Goal: Task Accomplishment & Management: Use online tool/utility

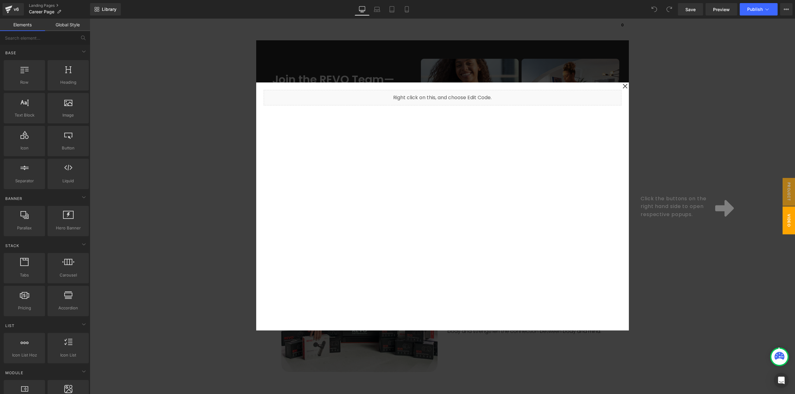
click at [507, 71] on div at bounding box center [442, 207] width 705 height 376
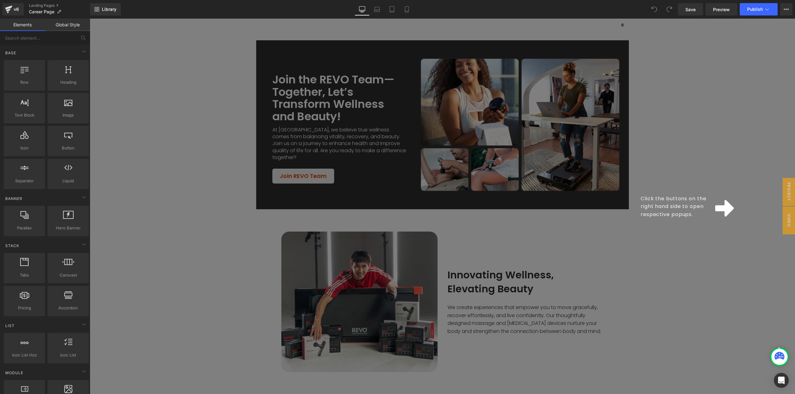
click at [715, 256] on div "Click the buttons on the right hand side to open respective popups." at bounding box center [442, 207] width 705 height 376
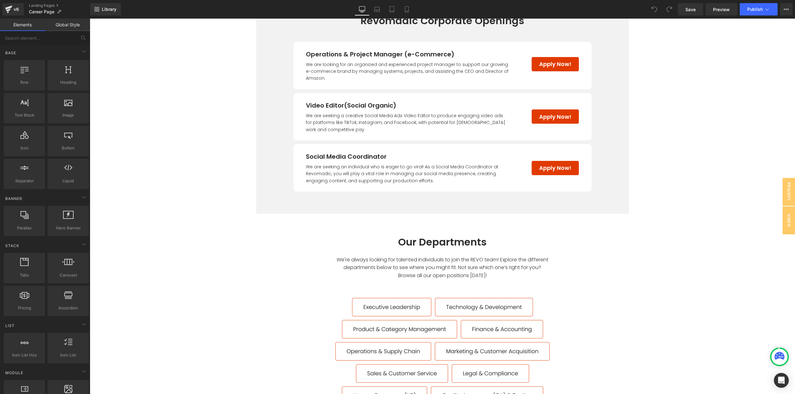
scroll to position [528, 0]
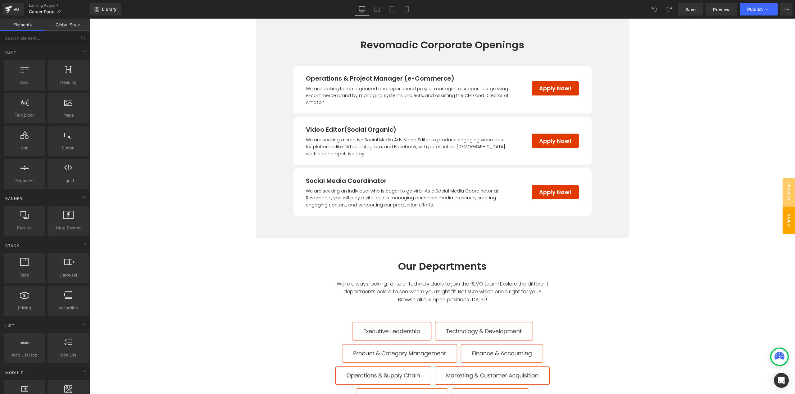
click at [781, 219] on span "Video Editor" at bounding box center [782, 221] width 25 height 28
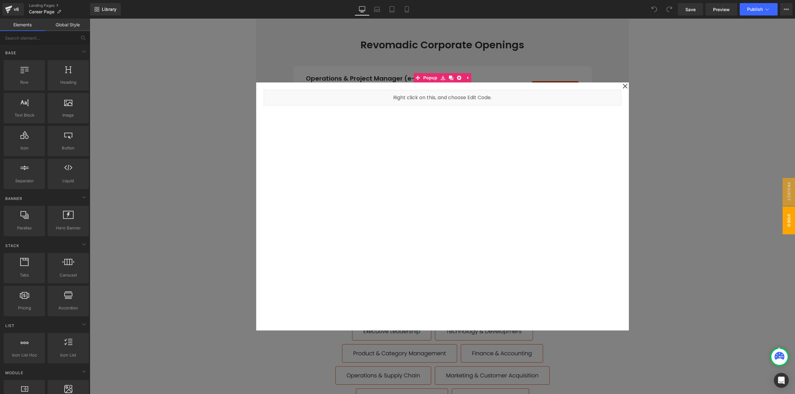
click at [671, 206] on div at bounding box center [442, 207] width 705 height 376
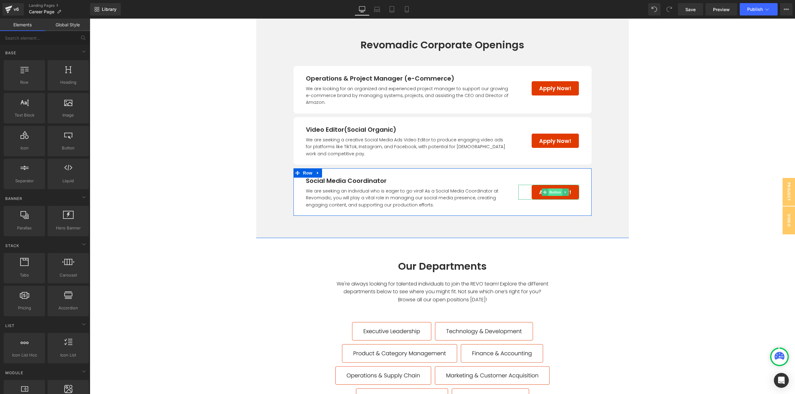
click at [554, 193] on span "Button" at bounding box center [555, 192] width 14 height 7
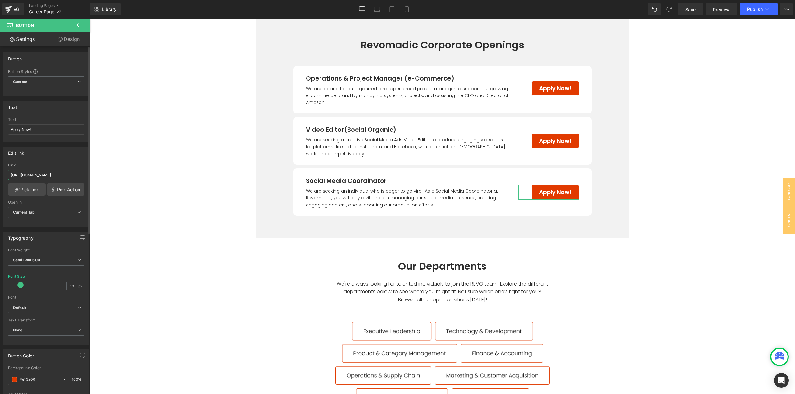
click at [75, 175] on input "[URL][DOMAIN_NAME]" at bounding box center [46, 175] width 76 height 10
click at [552, 141] on span "Button" at bounding box center [555, 140] width 14 height 7
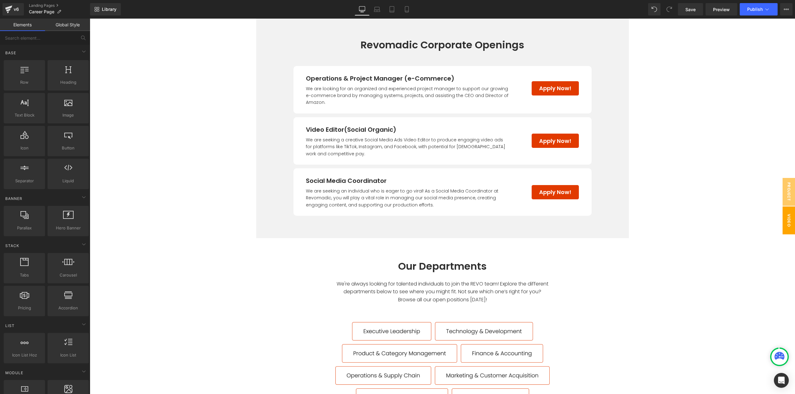
click at [780, 219] on span "Video Editor" at bounding box center [782, 221] width 25 height 28
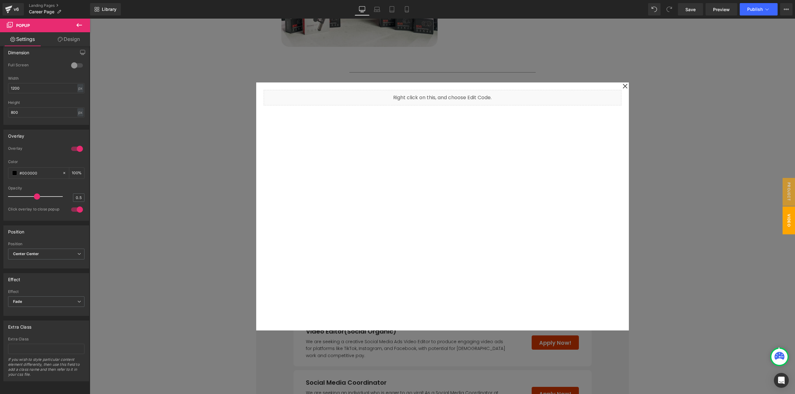
scroll to position [310, 0]
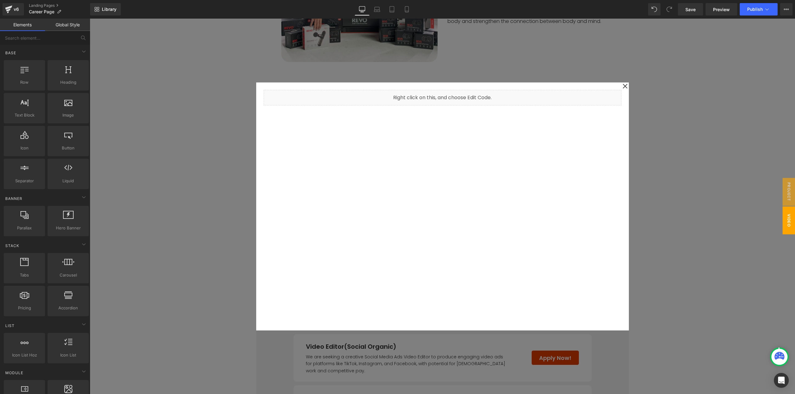
click at [145, 269] on div at bounding box center [442, 207] width 705 height 376
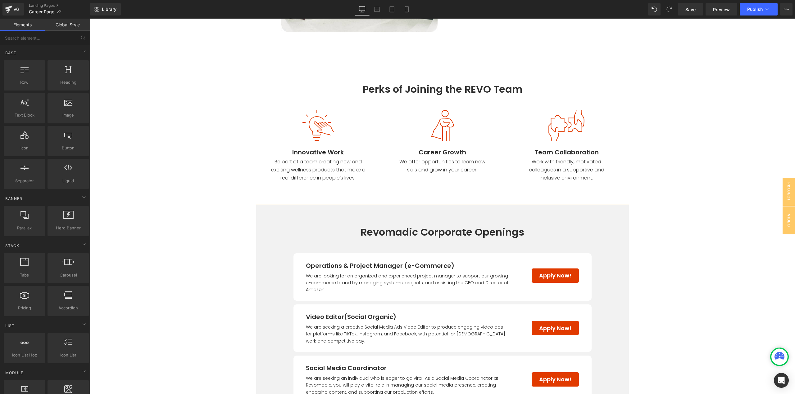
scroll to position [466, 0]
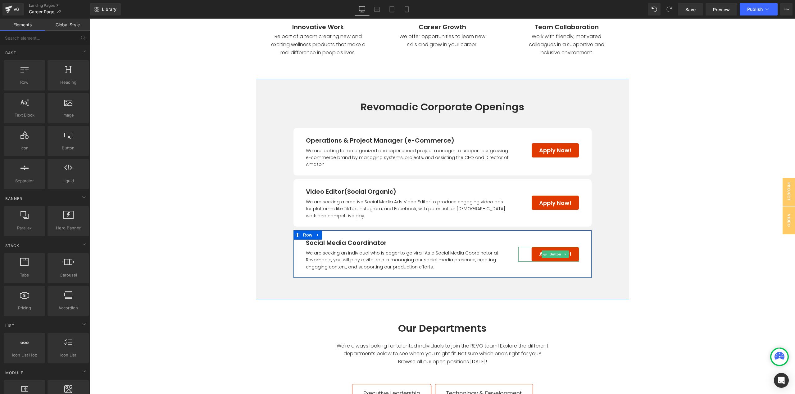
click at [548, 255] on span "Button" at bounding box center [555, 254] width 14 height 7
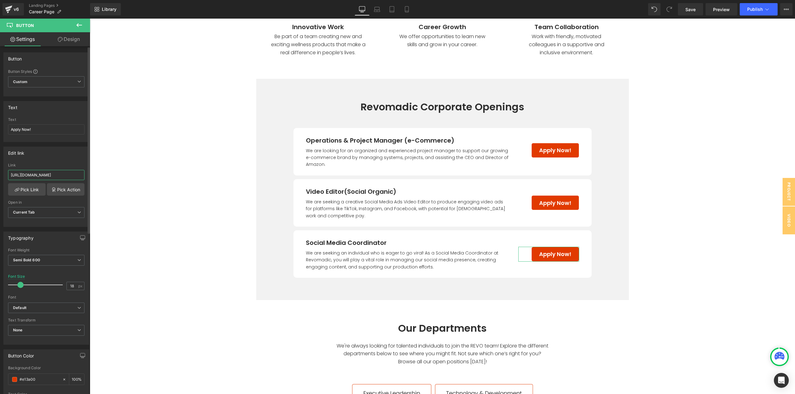
click at [56, 173] on input "[URL][DOMAIN_NAME]" at bounding box center [46, 175] width 76 height 10
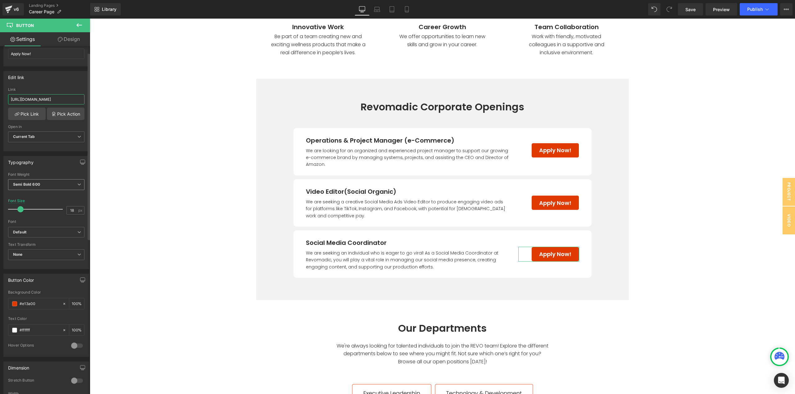
scroll to position [93, 0]
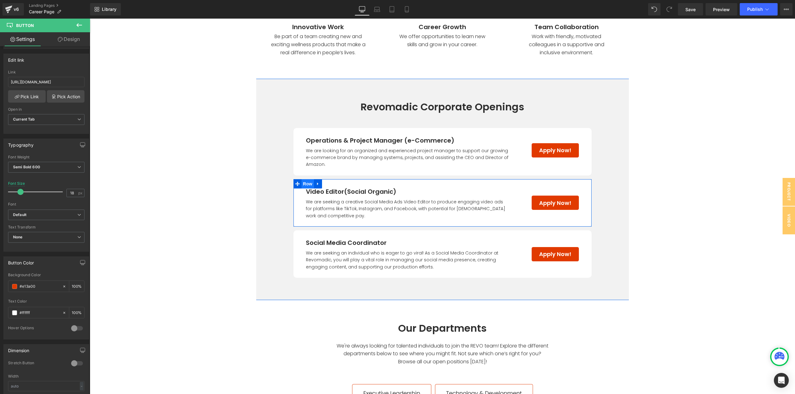
click at [304, 185] on span "Row" at bounding box center [307, 183] width 12 height 9
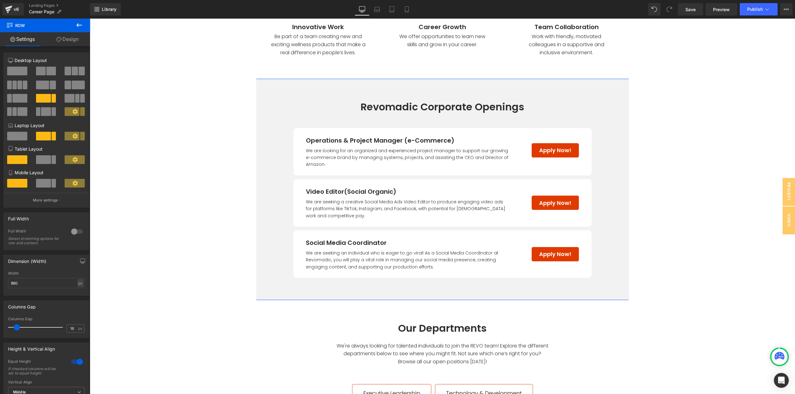
click at [305, 183] on span "Row" at bounding box center [308, 184] width 10 height 7
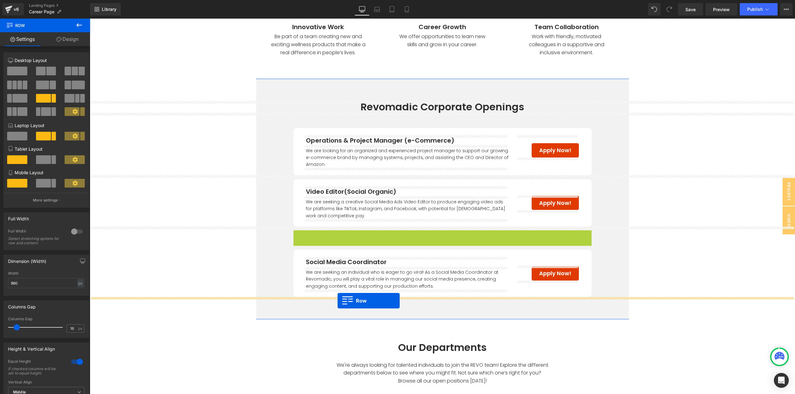
drag, startPoint x: 305, startPoint y: 235, endPoint x: 337, endPoint y: 301, distance: 73.3
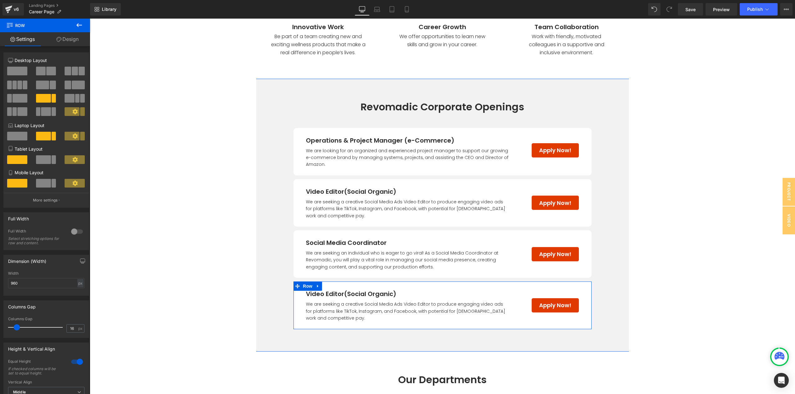
click at [356, 295] on span "(Social Organic)" at bounding box center [370, 294] width 52 height 9
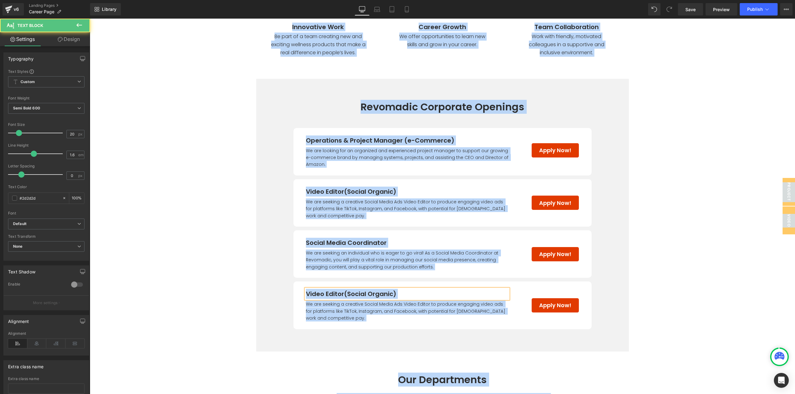
click at [358, 294] on span "(Social Organic)" at bounding box center [370, 294] width 52 height 9
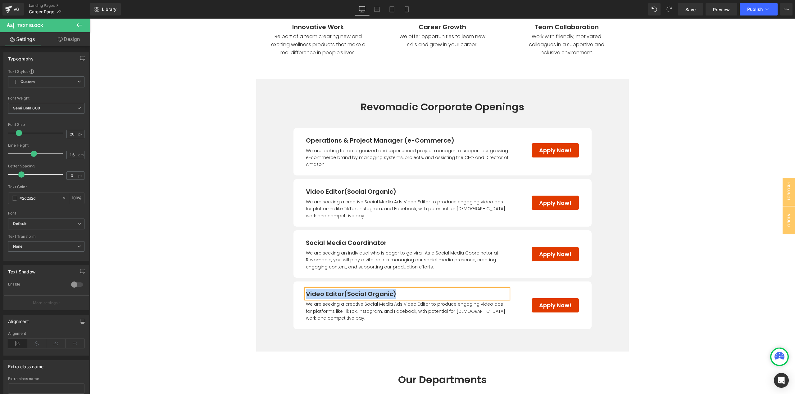
paste div
click at [366, 305] on span "We are seeking a creative Social Media Ads Video Editor to produce engaging vid…" at bounding box center [406, 311] width 201 height 20
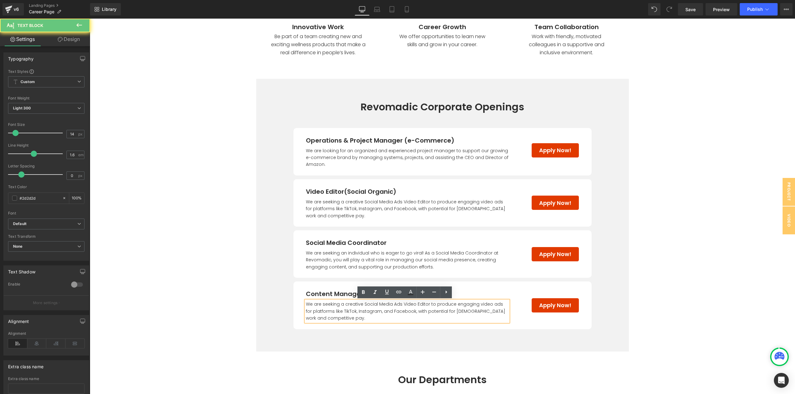
click at [366, 305] on span "We are seeking a creative Social Media Ads Video Editor to produce engaging vid…" at bounding box center [406, 311] width 201 height 20
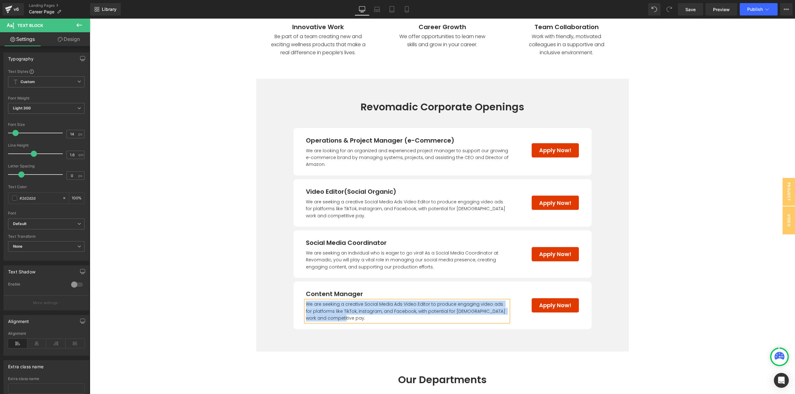
paste div
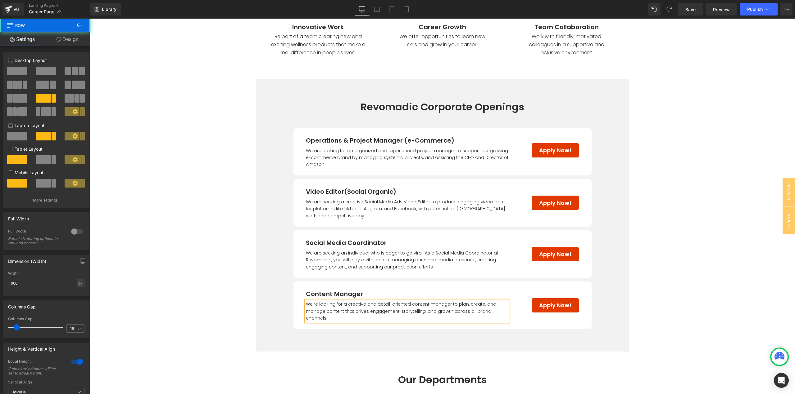
click at [360, 287] on div "Content Manager Text Block We’re looking for a creative and detail-oriented con…" at bounding box center [442, 305] width 298 height 47
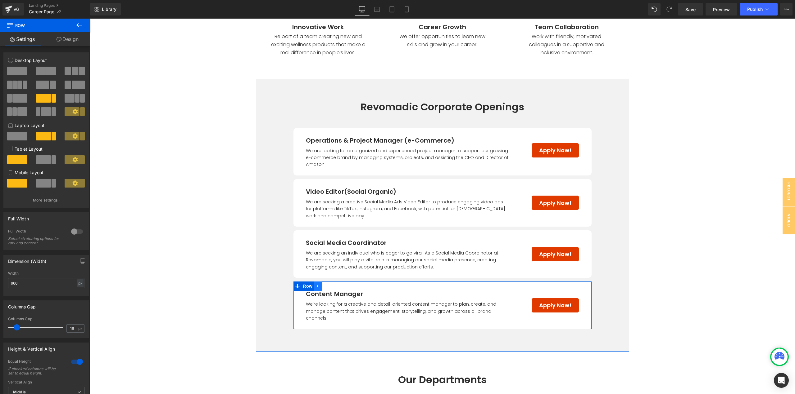
click at [317, 287] on icon at bounding box center [318, 286] width 4 height 5
click at [324, 287] on icon at bounding box center [326, 286] width 4 height 4
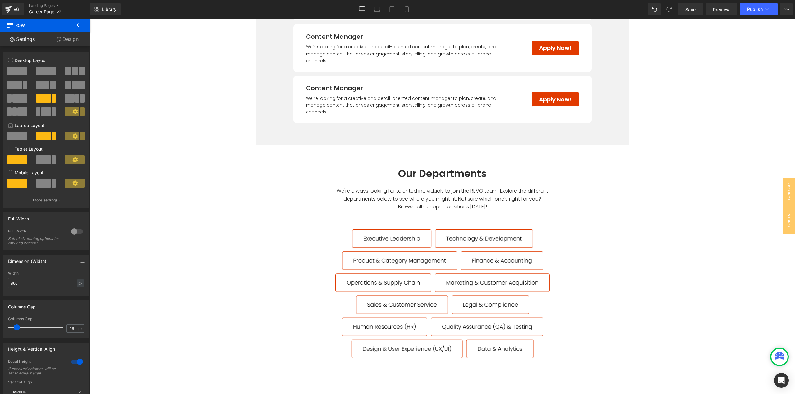
scroll to position [655, 0]
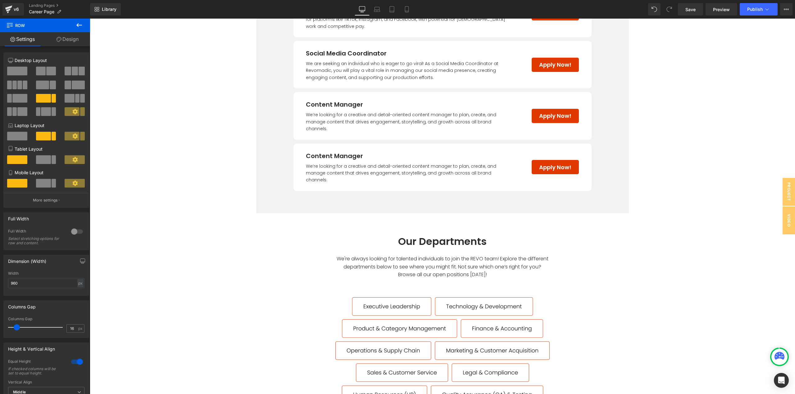
click at [331, 151] on p "Content Manager" at bounding box center [407, 156] width 202 height 10
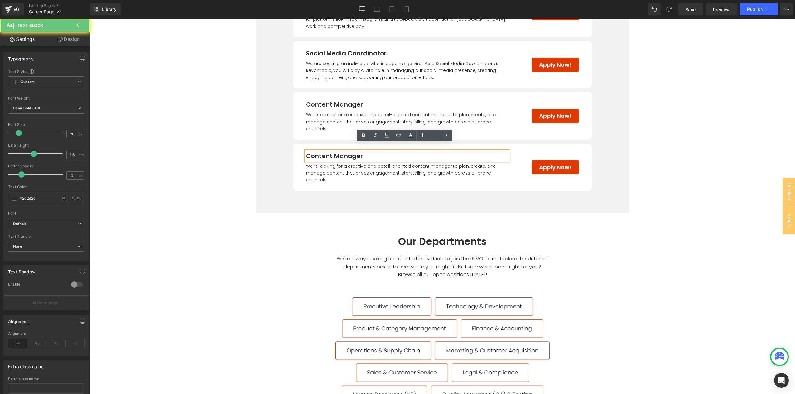
click at [339, 151] on p "Content Manager" at bounding box center [407, 156] width 202 height 10
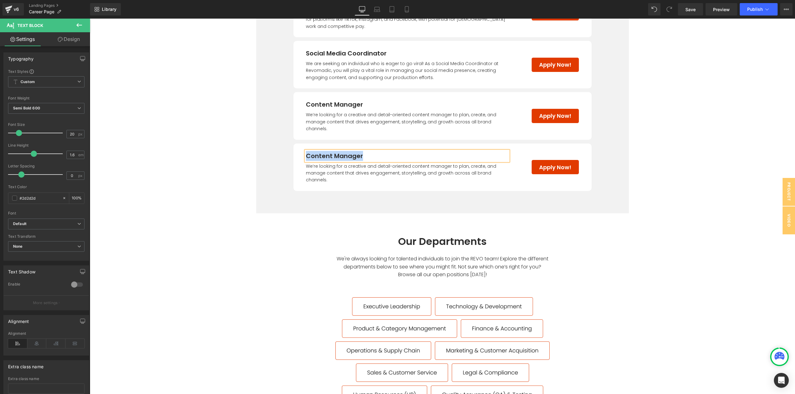
paste div
click at [358, 165] on span "We’re looking for a creative and detail-oriented content manager to plan, creat…" at bounding box center [402, 173] width 192 height 20
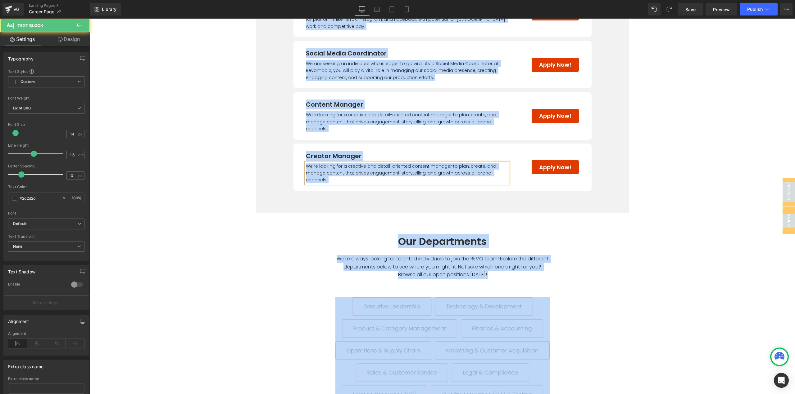
click at [358, 165] on span "We’re looking for a creative and detail-oriented content manager to plan, creat…" at bounding box center [402, 173] width 192 height 20
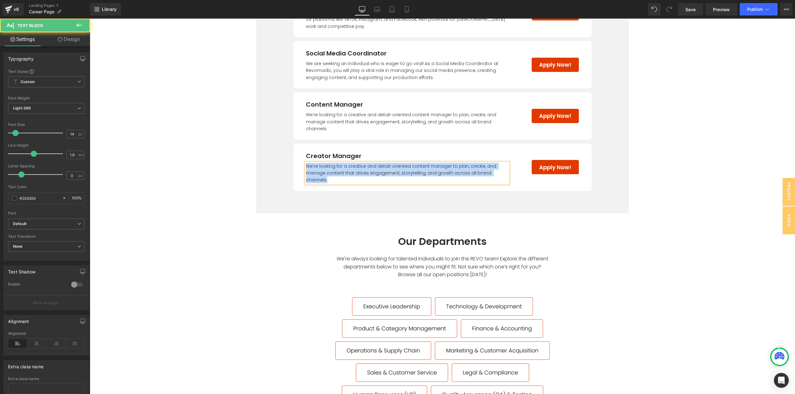
paste div
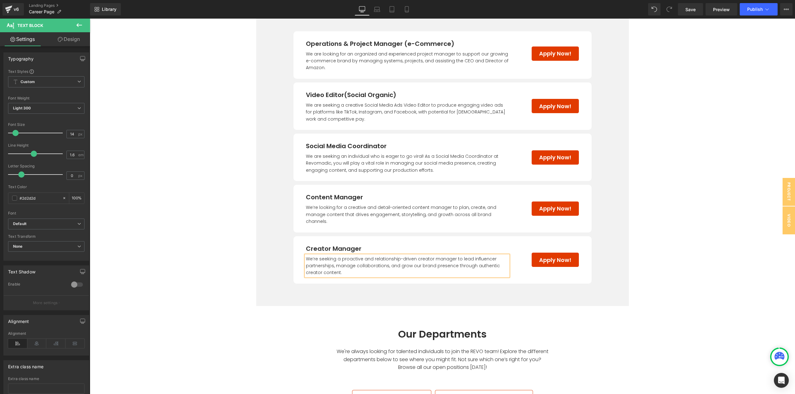
scroll to position [562, 0]
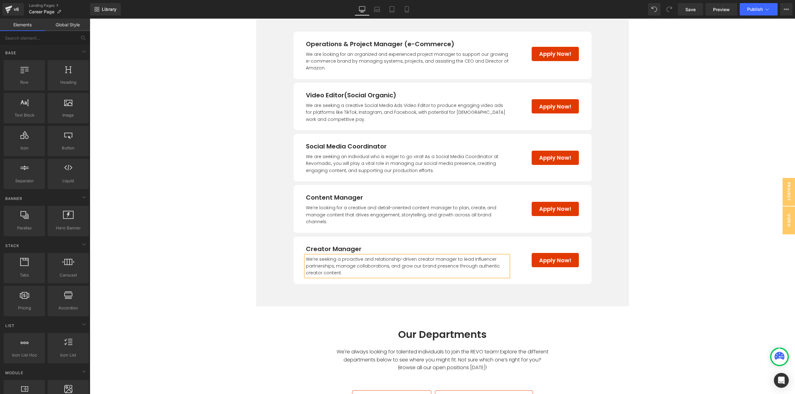
click at [670, 265] on main "Join the REVO Team—Together, Let’s Transform Wellness and Beauty! Text Block At…" at bounding box center [442, 126] width 705 height 1297
click at [532, 106] on link "Apply Now!" at bounding box center [555, 106] width 48 height 15
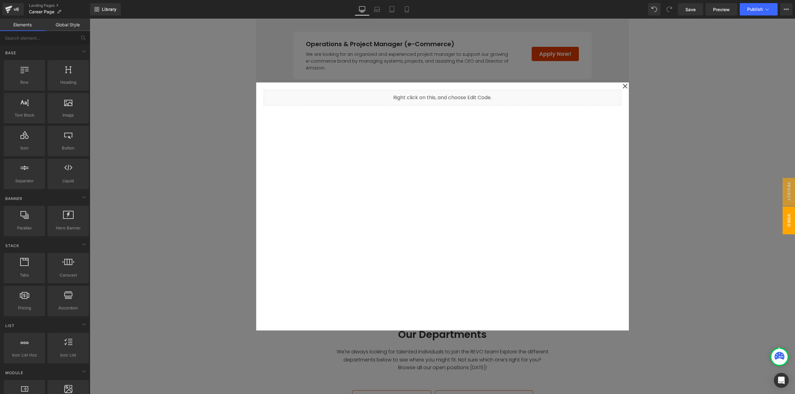
click at [677, 110] on div at bounding box center [442, 207] width 705 height 376
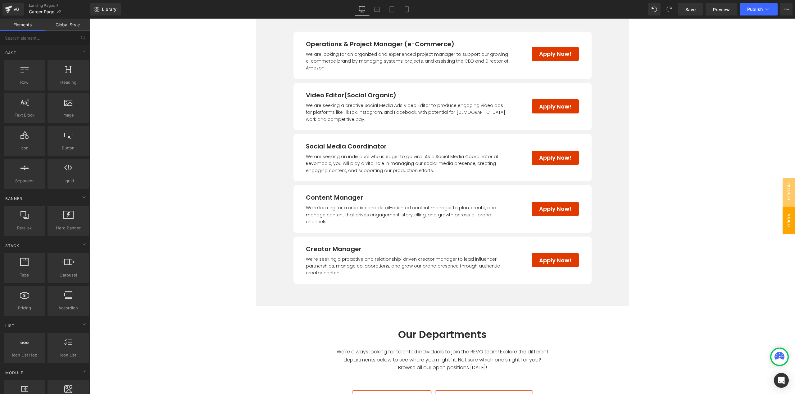
click at [781, 225] on span "Video Editor" at bounding box center [782, 221] width 25 height 28
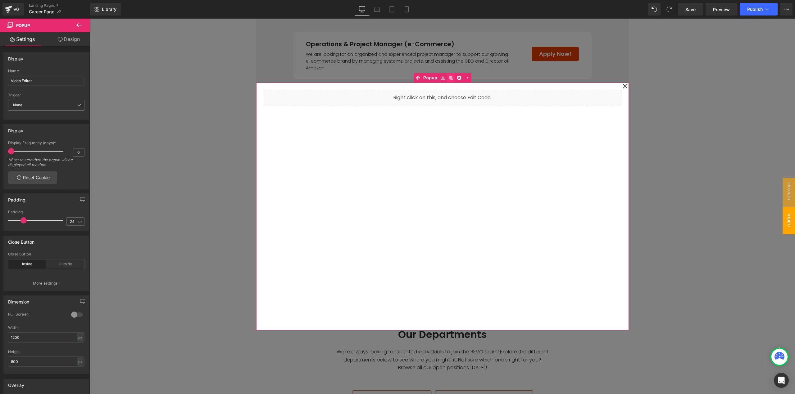
click at [450, 77] on link at bounding box center [451, 77] width 8 height 9
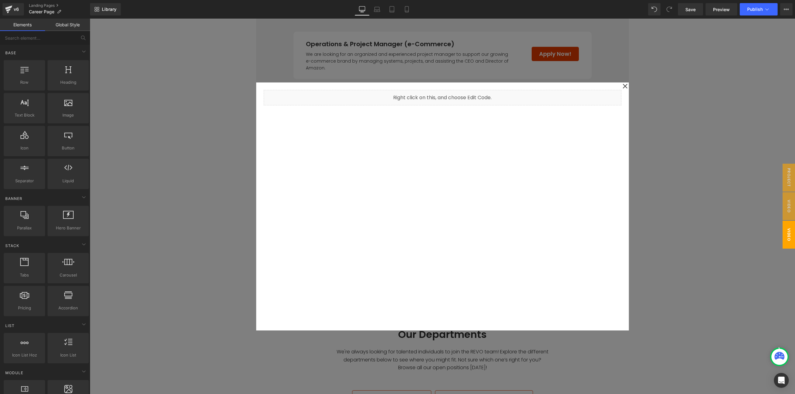
click at [656, 110] on div at bounding box center [442, 207] width 705 height 376
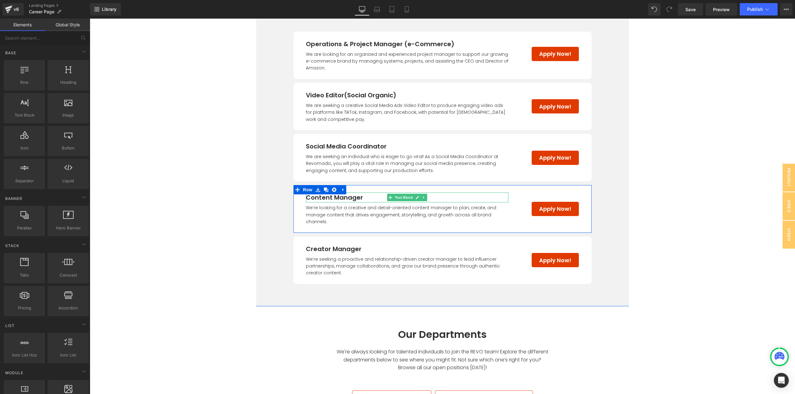
click at [350, 200] on p "Content Manager" at bounding box center [407, 198] width 202 height 10
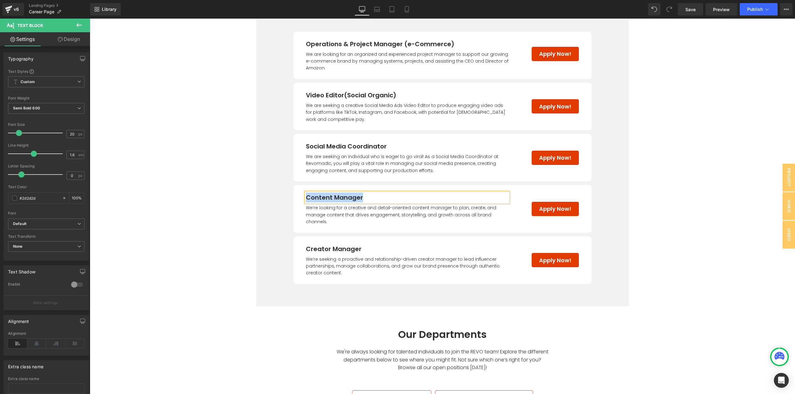
copy p "Content Manager"
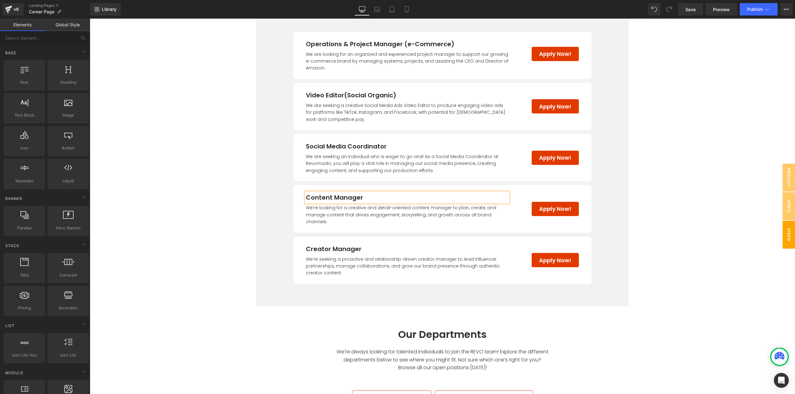
click at [785, 235] on span "Video Editor" at bounding box center [782, 235] width 25 height 28
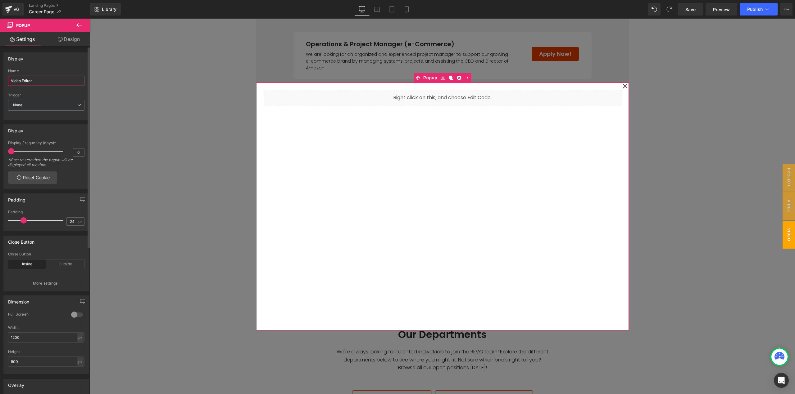
drag, startPoint x: 45, startPoint y: 81, endPoint x: 0, endPoint y: 86, distance: 45.5
click at [0, 86] on div "Display Video Editor Name Video Editor None Show on page load Show after a cert…" at bounding box center [46, 84] width 93 height 72
paste input "Content Manage"
type input "Content Manager"
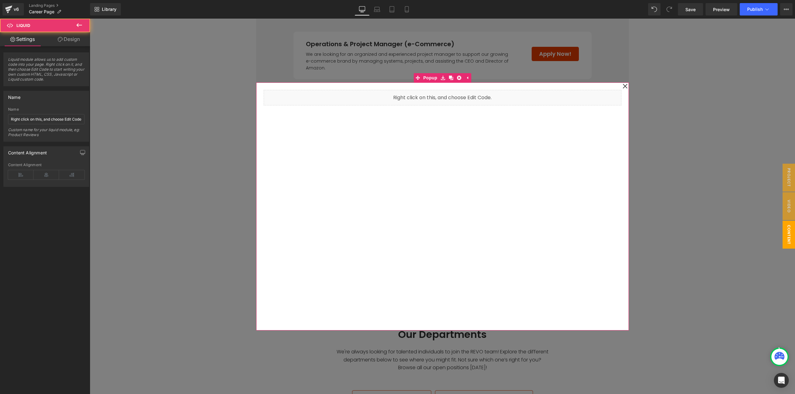
click at [389, 100] on div "Liquid" at bounding box center [443, 98] width 358 height 16
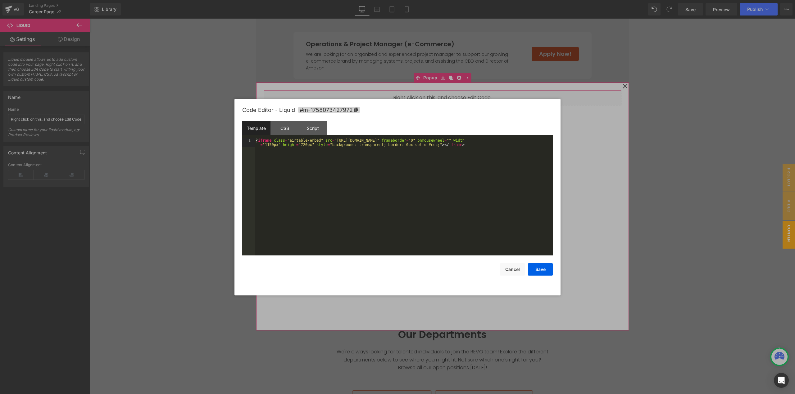
click at [448, 105] on div "Liquid" at bounding box center [443, 98] width 358 height 16
drag, startPoint x: 329, startPoint y: 140, endPoint x: 467, endPoint y: 141, distance: 137.2
click at [467, 141] on div "< iframe class = "airtable-embed" src = "[URL][DOMAIN_NAME]" frameborder = "0" …" at bounding box center [404, 205] width 298 height 135
click at [543, 265] on button "Save" at bounding box center [540, 270] width 25 height 12
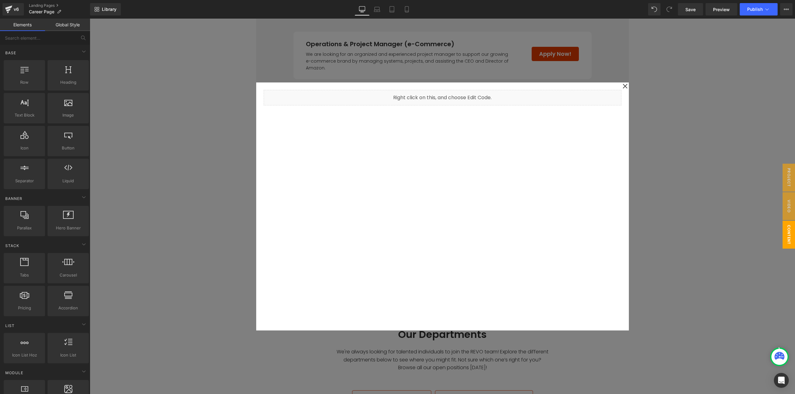
click at [641, 81] on div at bounding box center [442, 207] width 705 height 376
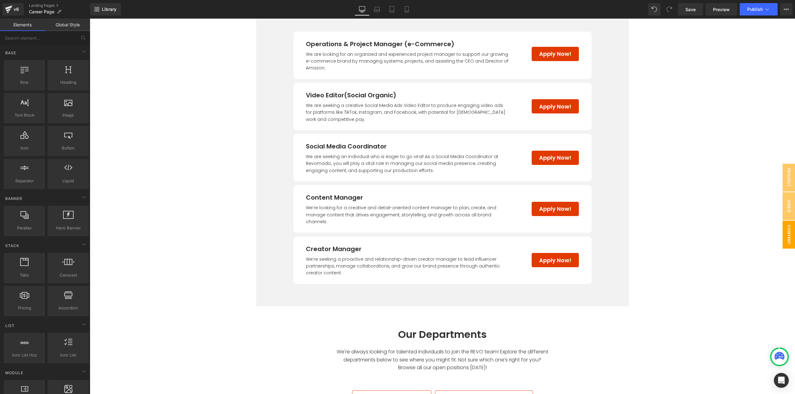
click at [784, 237] on span "Content Manager" at bounding box center [782, 235] width 25 height 28
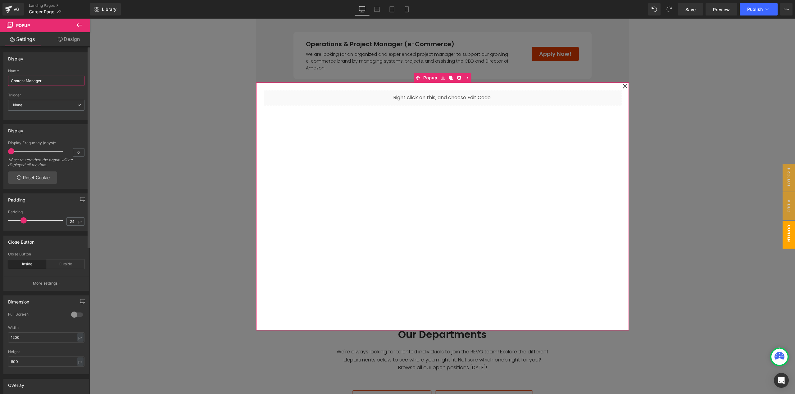
click at [42, 82] on input "Content Manager" at bounding box center [46, 81] width 76 height 10
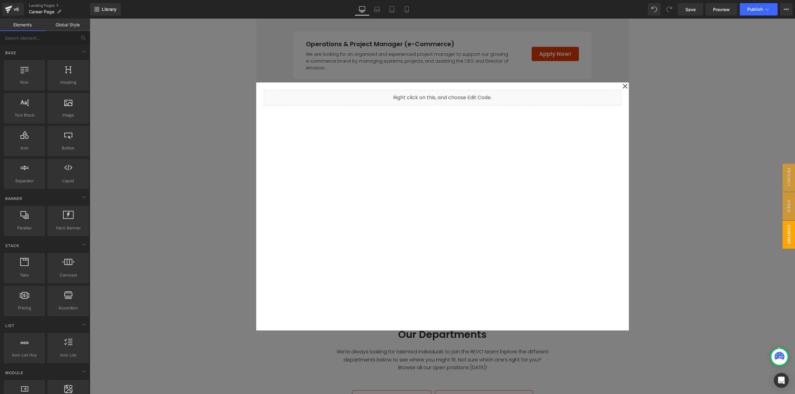
click at [684, 208] on div at bounding box center [442, 207] width 705 height 376
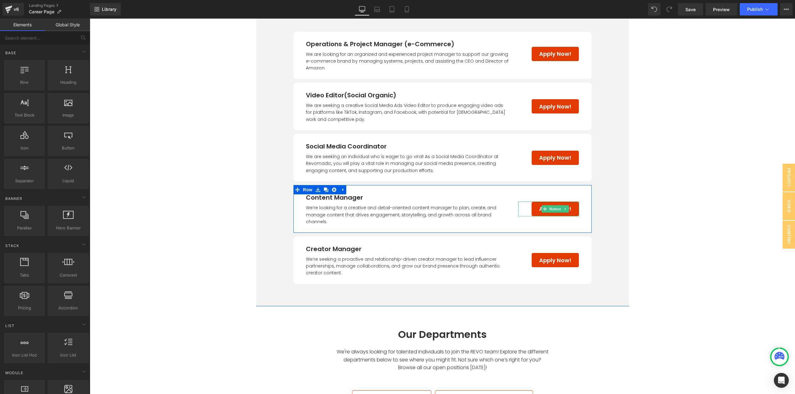
click at [549, 208] on span "Button" at bounding box center [555, 208] width 14 height 7
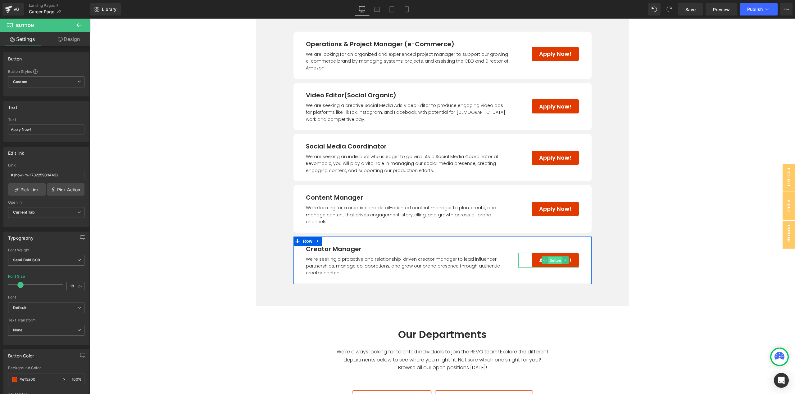
click at [548, 257] on span "Button" at bounding box center [555, 260] width 14 height 7
click at [693, 13] on link "Save" at bounding box center [690, 9] width 25 height 12
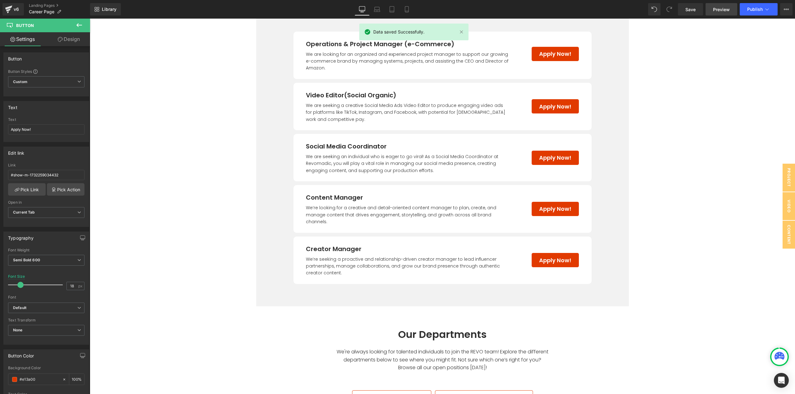
click at [717, 12] on span "Preview" at bounding box center [721, 9] width 17 height 7
click at [784, 231] on span "Content Manager" at bounding box center [782, 235] width 25 height 28
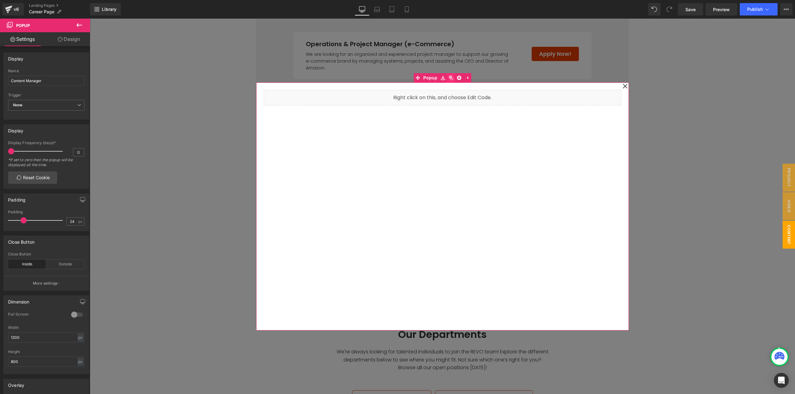
click at [448, 79] on icon at bounding box center [450, 78] width 4 height 4
click at [783, 246] on span "Content Manager" at bounding box center [782, 249] width 25 height 28
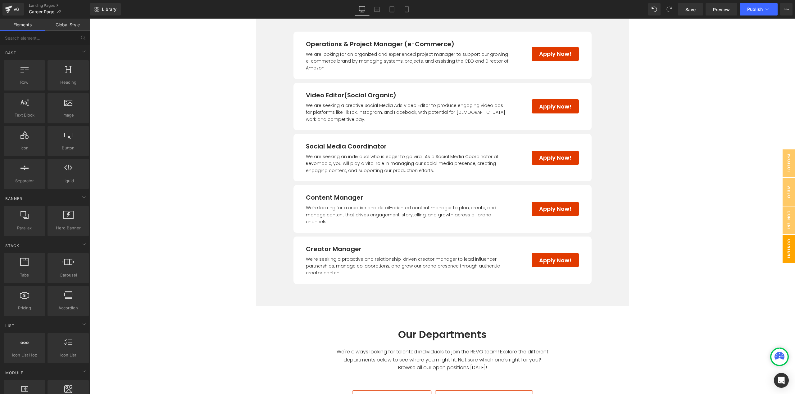
click at [781, 250] on span "Content Manager" at bounding box center [782, 249] width 25 height 28
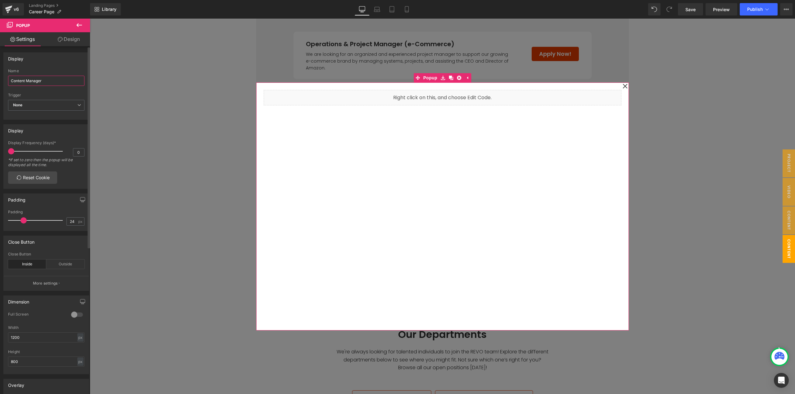
click at [37, 79] on input "Content Manager" at bounding box center [46, 81] width 76 height 10
drag, startPoint x: 25, startPoint y: 79, endPoint x: 0, endPoint y: 82, distance: 24.6
click at [0, 82] on div "Display Content Manager Name Content Manager None Show on page load Show after …" at bounding box center [46, 84] width 93 height 72
type input "Creator Manager"
click at [158, 119] on div at bounding box center [442, 207] width 705 height 376
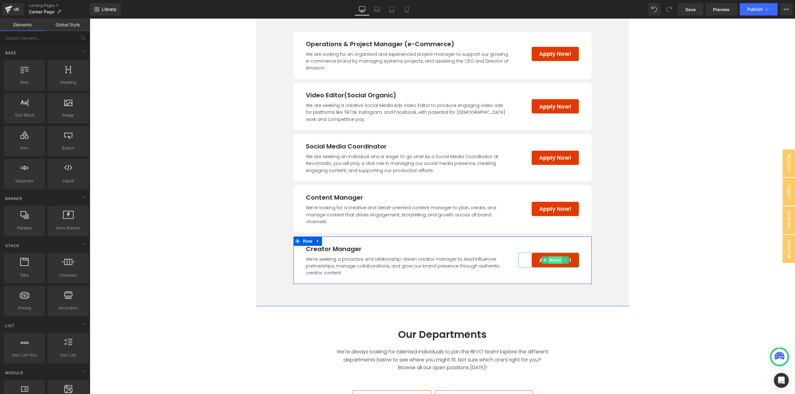
click at [550, 257] on span "Button" at bounding box center [555, 260] width 14 height 7
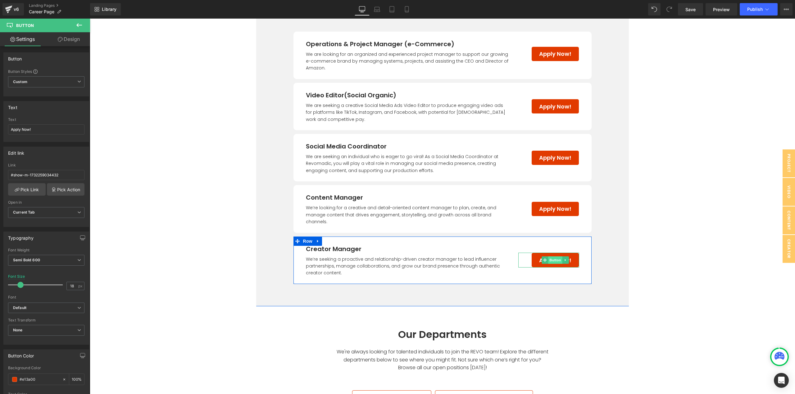
click at [549, 257] on span "Button" at bounding box center [555, 260] width 14 height 7
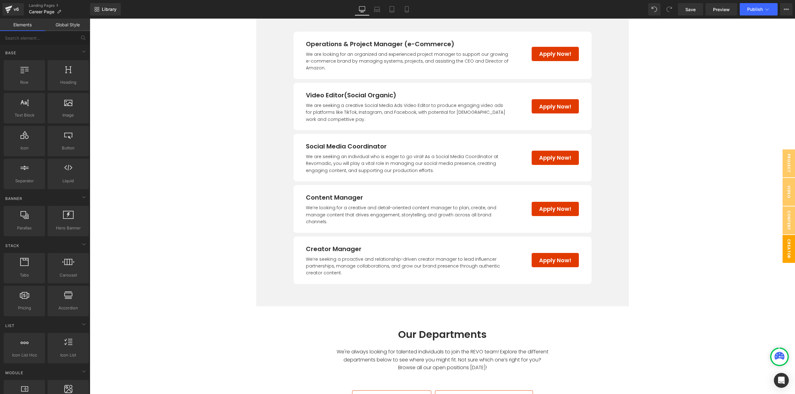
click at [783, 248] on span "Creator Manager" at bounding box center [782, 249] width 25 height 28
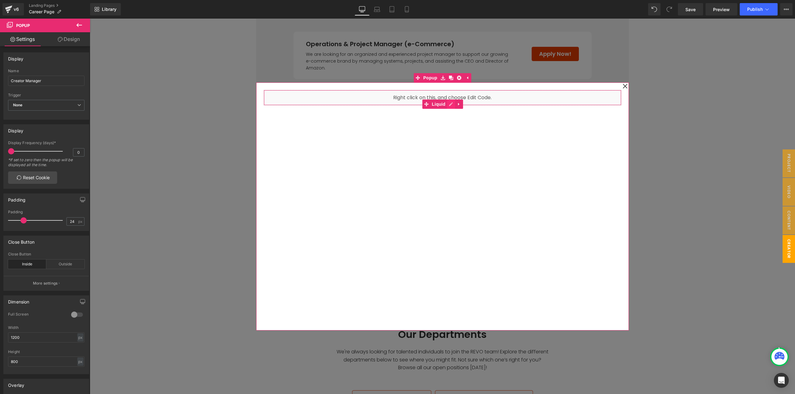
click at [447, 105] on link at bounding box center [451, 104] width 8 height 9
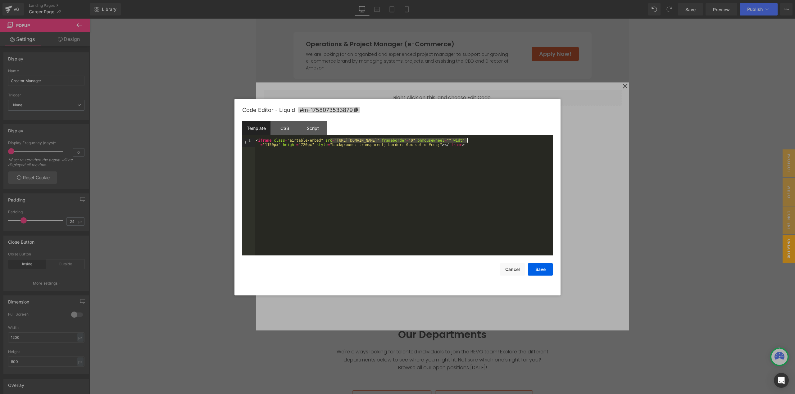
drag, startPoint x: 340, startPoint y: 141, endPoint x: 467, endPoint y: 140, distance: 127.3
click at [467, 140] on div "< iframe class = "airtable-embed" src = "[URL][DOMAIN_NAME]" frameborder = "0" …" at bounding box center [404, 205] width 298 height 135
click at [540, 270] on button "Save" at bounding box center [540, 270] width 25 height 12
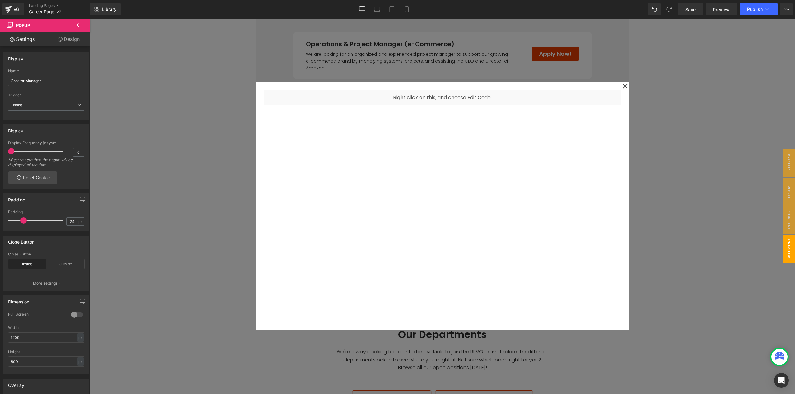
click at [675, 95] on div at bounding box center [442, 207] width 705 height 376
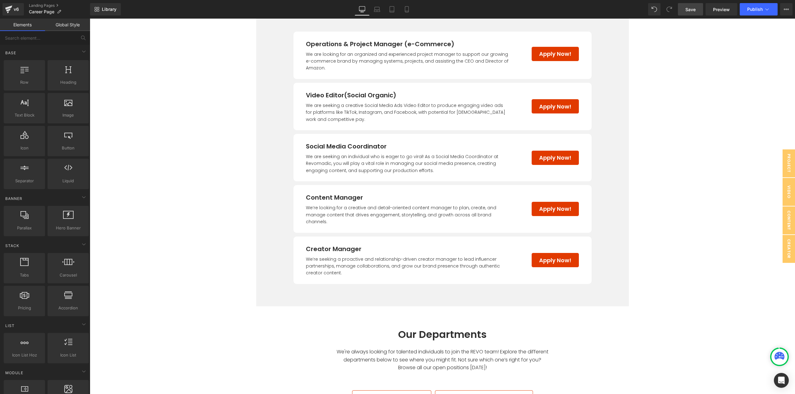
click at [685, 10] on span "Save" at bounding box center [690, 9] width 10 height 7
click at [690, 8] on span "Save" at bounding box center [690, 9] width 10 height 7
click at [375, 10] on icon at bounding box center [377, 11] width 6 height 2
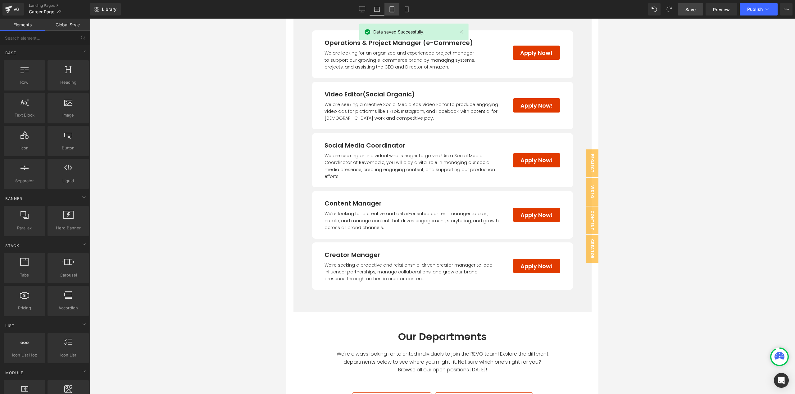
click at [395, 9] on icon at bounding box center [392, 9] width 6 height 6
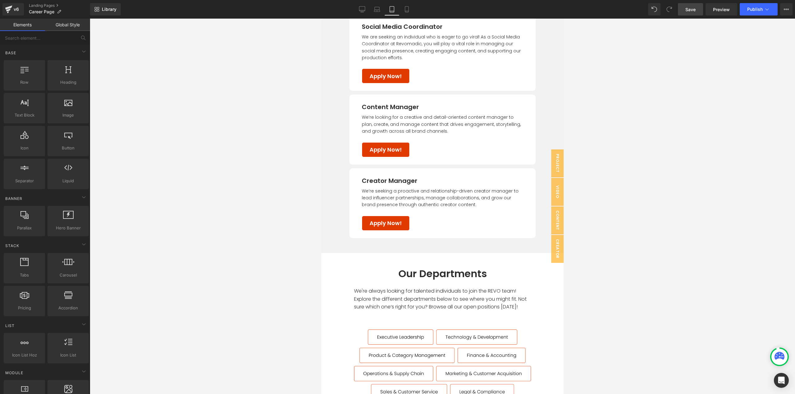
scroll to position [965, 0]
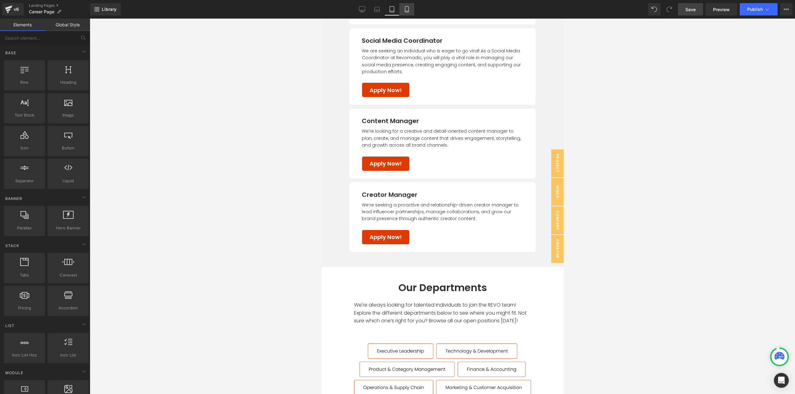
click at [407, 12] on icon at bounding box center [406, 9] width 6 height 6
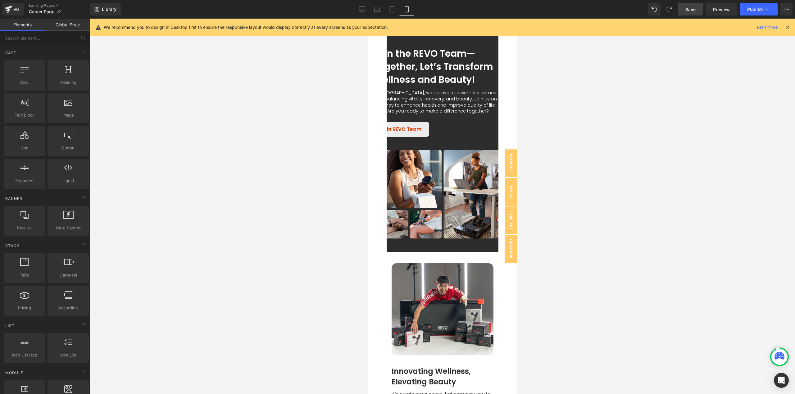
scroll to position [0, 0]
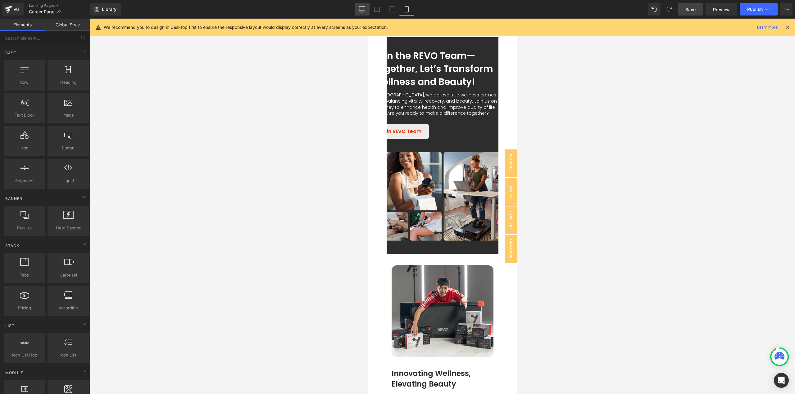
click at [364, 10] on icon at bounding box center [362, 9] width 6 height 6
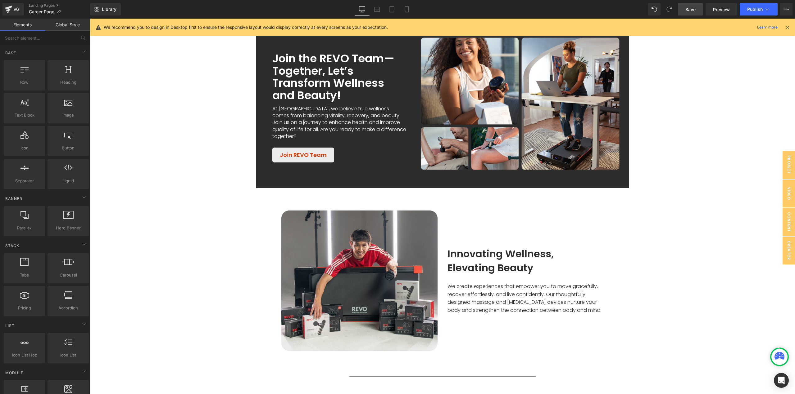
scroll to position [22, 0]
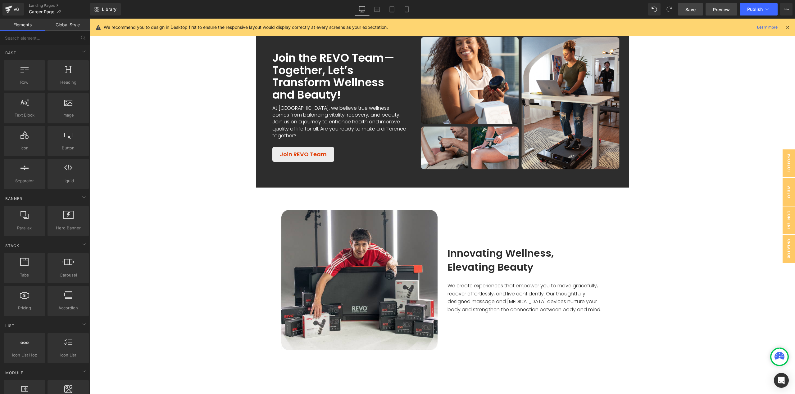
click at [726, 8] on span "Preview" at bounding box center [721, 9] width 17 height 7
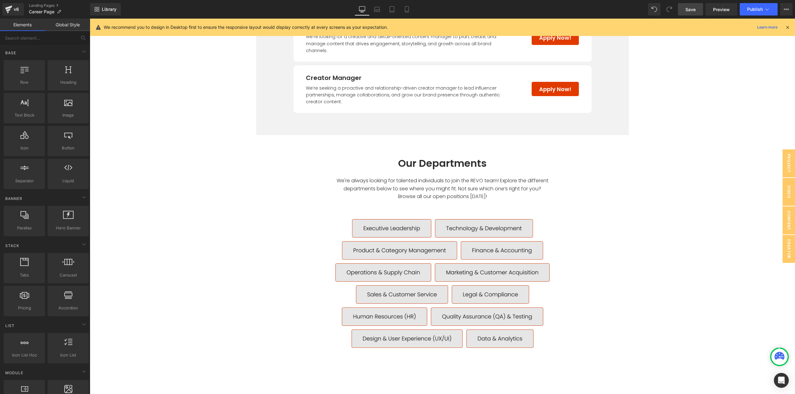
scroll to position [549, 0]
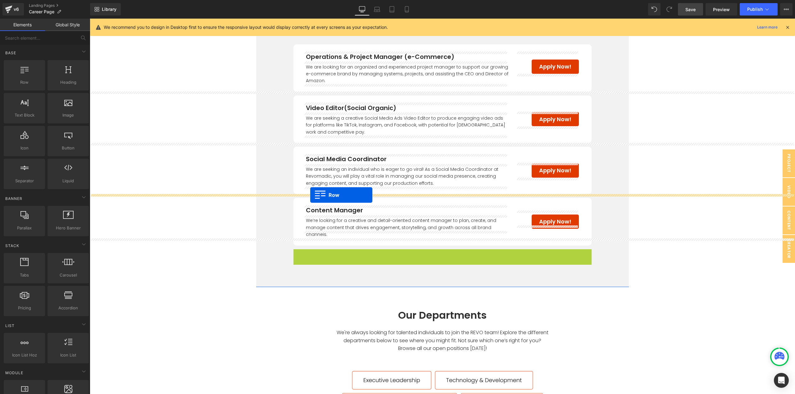
drag, startPoint x: 304, startPoint y: 250, endPoint x: 310, endPoint y: 195, distance: 54.7
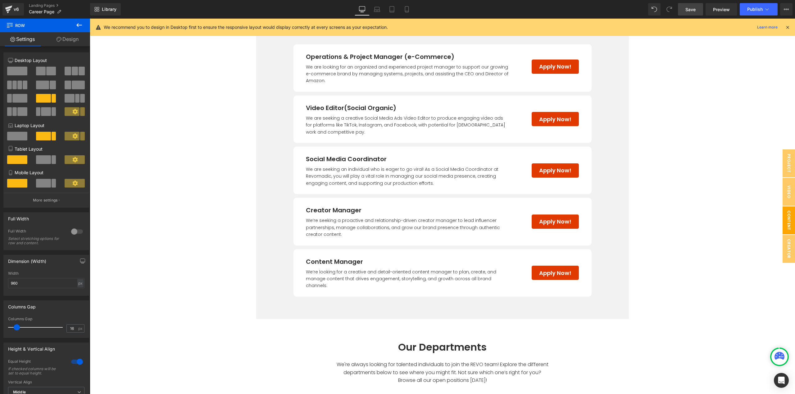
click at [781, 216] on span "Content Manager" at bounding box center [782, 221] width 25 height 28
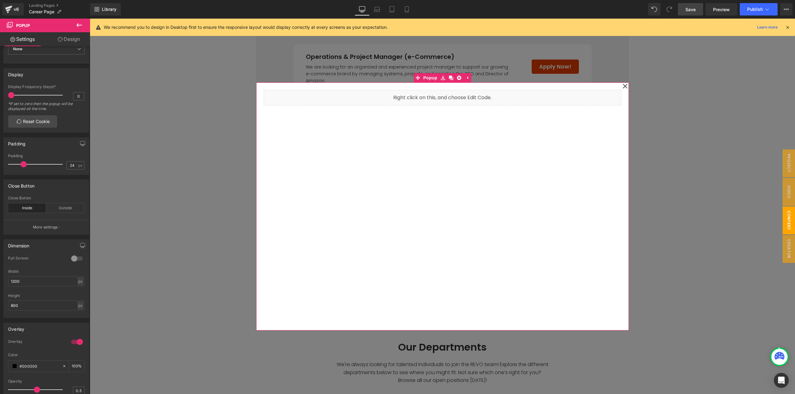
scroll to position [62, 0]
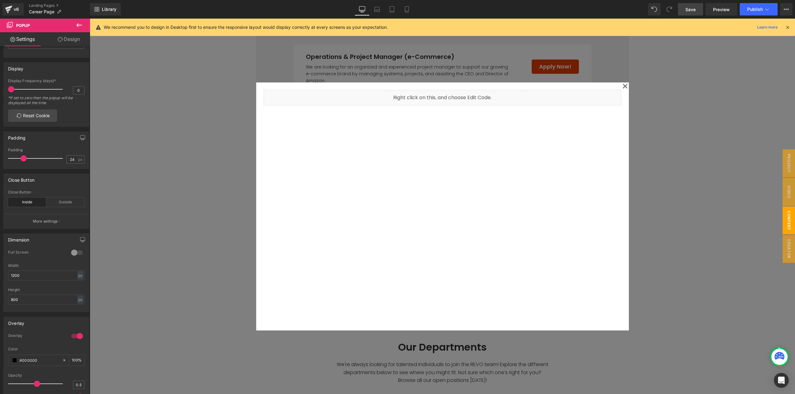
click at [714, 281] on div at bounding box center [442, 207] width 705 height 376
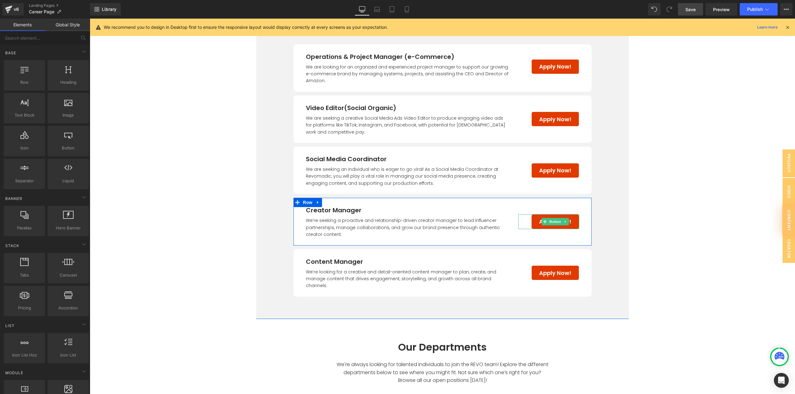
click at [551, 221] on span "Button" at bounding box center [555, 221] width 14 height 7
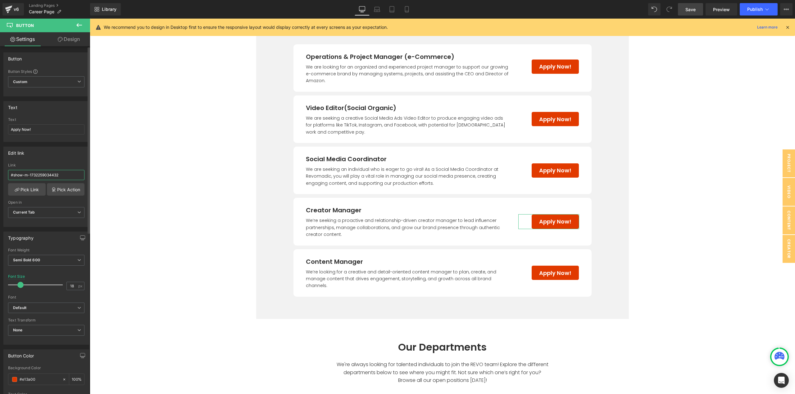
click at [74, 177] on input "#show-m-1732259034432" at bounding box center [46, 175] width 76 height 10
click at [56, 190] on link "Pick Action" at bounding box center [66, 189] width 38 height 12
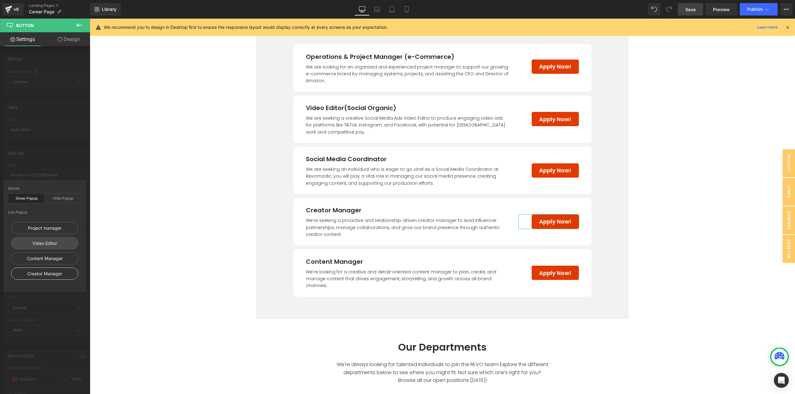
click at [45, 273] on div "Creator Manager" at bounding box center [44, 274] width 67 height 12
type input "#show-m-1758073533943"
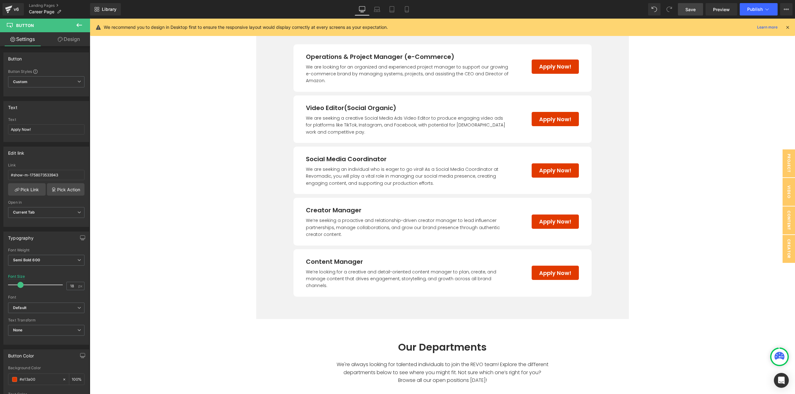
click at [170, 276] on body "Age Check Please verify your age to continue. You are too young to view this we…" at bounding box center [442, 132] width 705 height 1327
click at [552, 271] on span "Button" at bounding box center [555, 272] width 14 height 7
click at [69, 192] on link "Pick Action" at bounding box center [66, 189] width 38 height 12
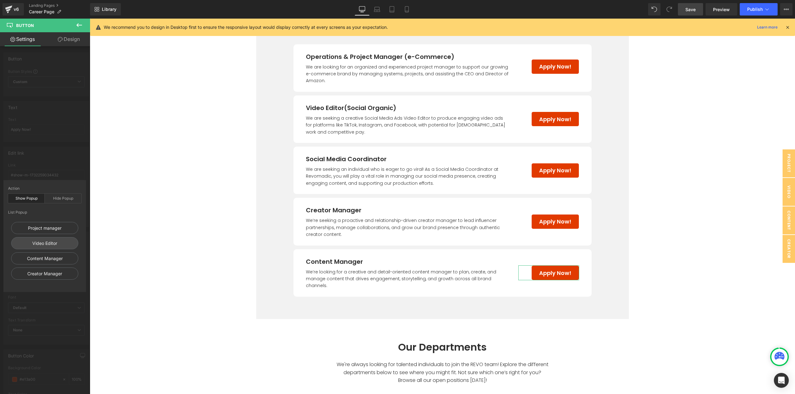
drag, startPoint x: 52, startPoint y: 260, endPoint x: 36, endPoint y: 250, distance: 17.8
click at [52, 259] on div "Content Manager" at bounding box center [44, 259] width 67 height 12
type input "#show-m-1758073428084"
click at [671, 171] on body "Age Check Please verify your age to continue. You are too young to view this we…" at bounding box center [442, 132] width 705 height 1327
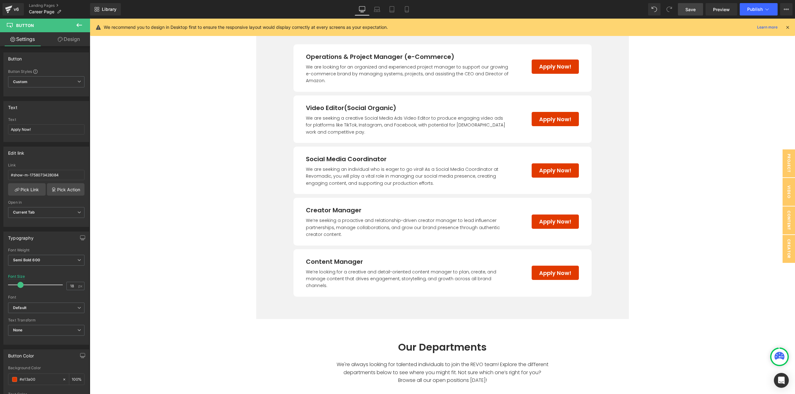
click at [689, 12] on span "Save" at bounding box center [690, 9] width 10 height 7
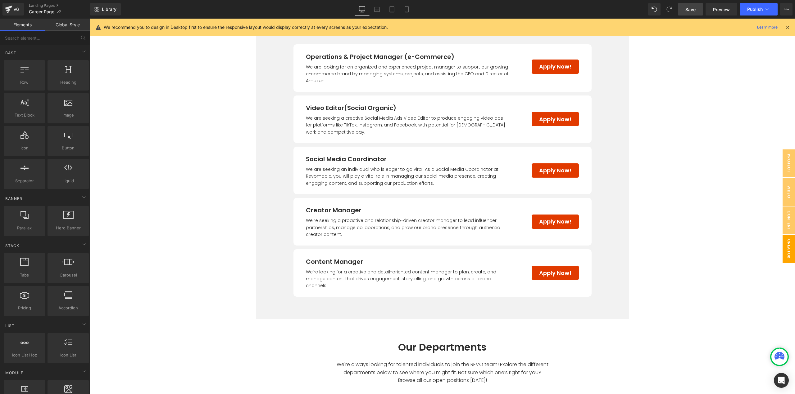
click at [786, 248] on span "Creator Manager" at bounding box center [782, 249] width 25 height 28
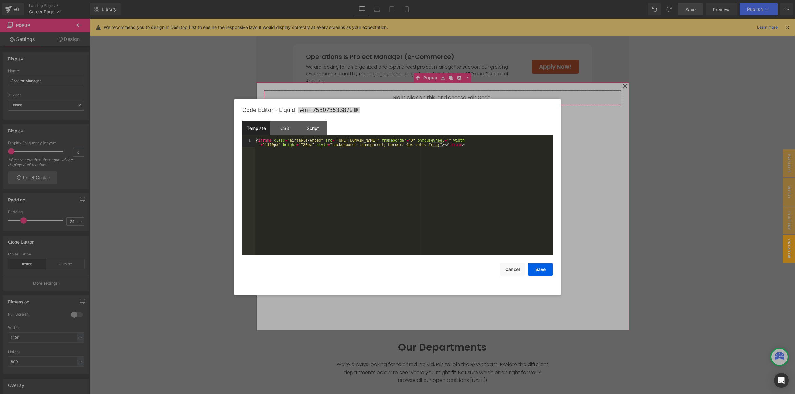
click at [449, 106] on icon at bounding box center [450, 104] width 4 height 5
drag, startPoint x: 329, startPoint y: 140, endPoint x: 466, endPoint y: 139, distance: 136.9
click at [466, 139] on div "< iframe class = "airtable-embed" src = "[URL][DOMAIN_NAME]" frameborder = "0" …" at bounding box center [404, 205] width 298 height 135
click at [537, 270] on button "Save" at bounding box center [540, 270] width 25 height 12
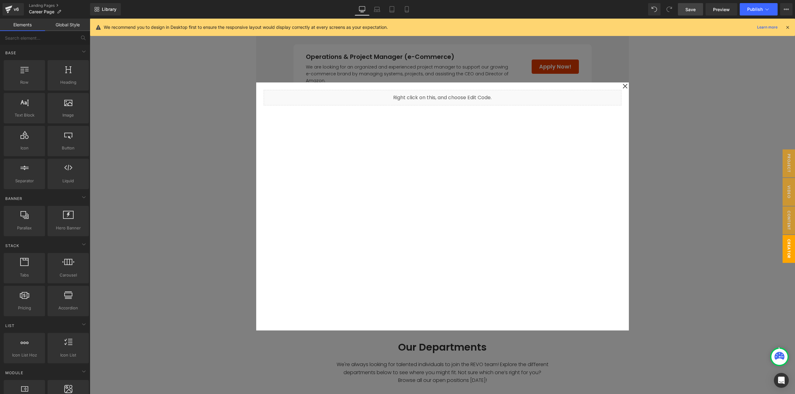
click at [672, 104] on div at bounding box center [442, 207] width 705 height 376
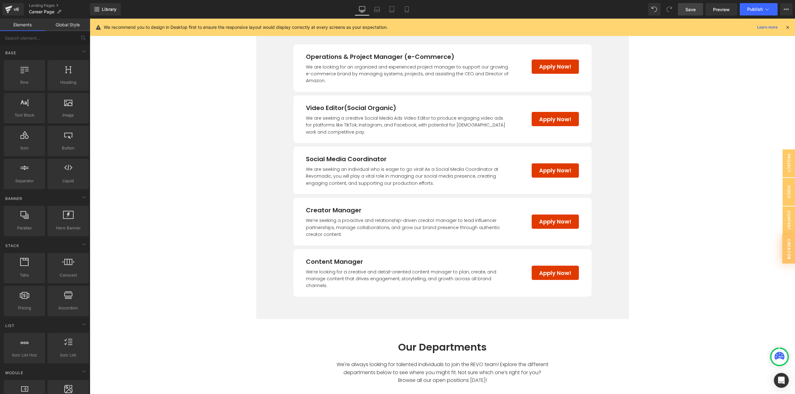
click at [688, 7] on span "Save" at bounding box center [690, 9] width 10 height 7
click at [755, 9] on span "Publish" at bounding box center [755, 9] width 16 height 5
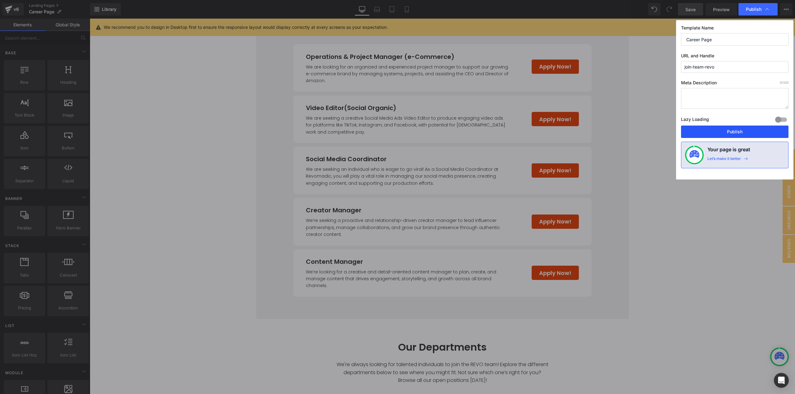
click at [714, 133] on button "Publish" at bounding box center [734, 132] width 107 height 12
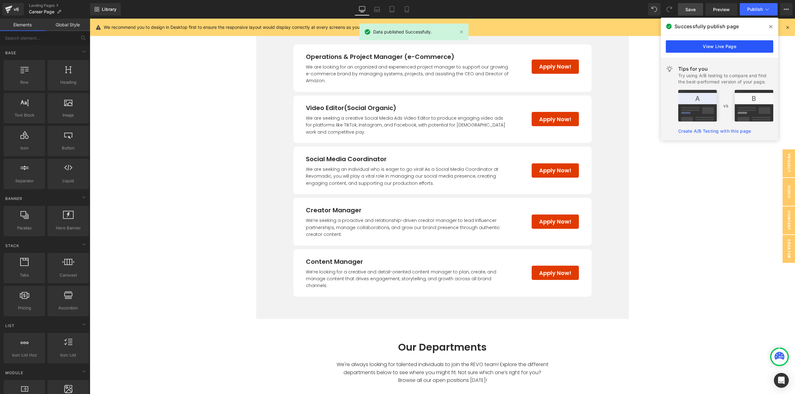
click at [731, 46] on link "View Live Page" at bounding box center [718, 46] width 107 height 12
